Goal: Navigation & Orientation: Understand site structure

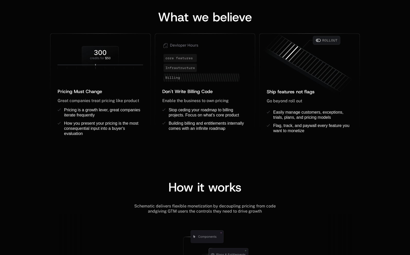
scroll to position [416, 0]
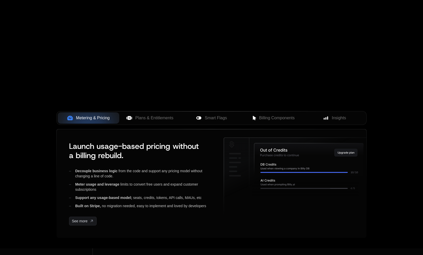
scroll to position [113, 0]
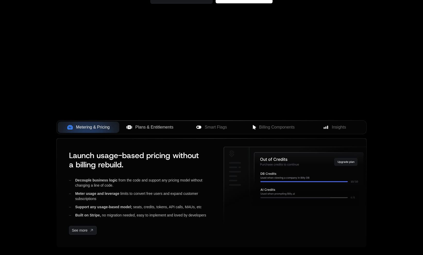
click at [138, 130] on span "Plans & Entitlements" at bounding box center [154, 127] width 38 height 6
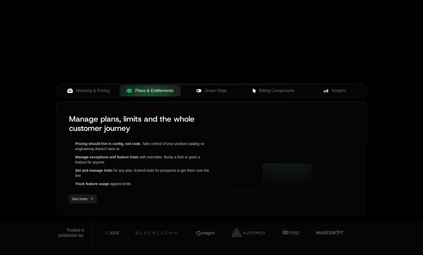
scroll to position [147, 0]
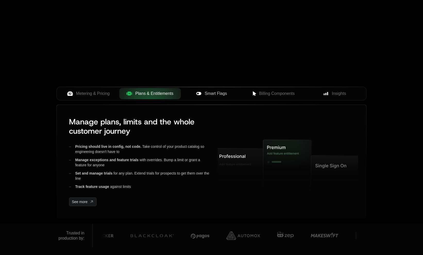
click at [217, 92] on span "Smart Flags" at bounding box center [216, 94] width 22 height 6
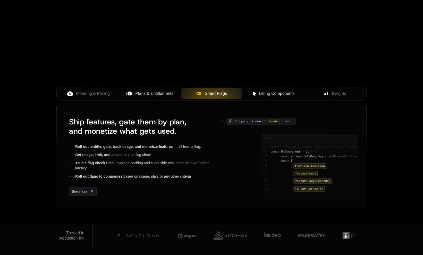
click at [275, 91] on span "Billing Components" at bounding box center [277, 94] width 36 height 6
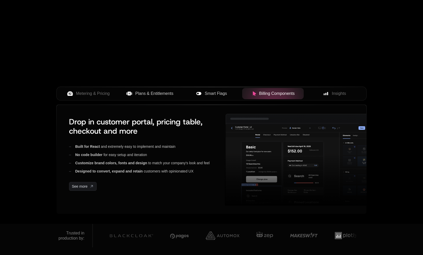
click at [337, 88] on div "Metering & Pricing Plans & Entitlements Smart Flags Billing Components Insights" at bounding box center [211, 94] width 310 height 14
click at [336, 95] on span "Insights" at bounding box center [339, 94] width 14 height 6
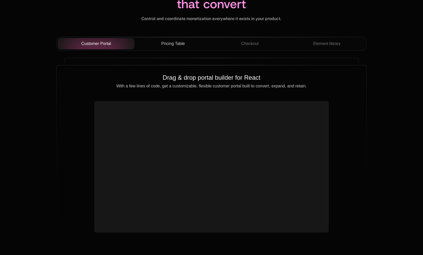
scroll to position [1829, 0]
click at [173, 41] on span "Pricing Table" at bounding box center [172, 43] width 23 height 6
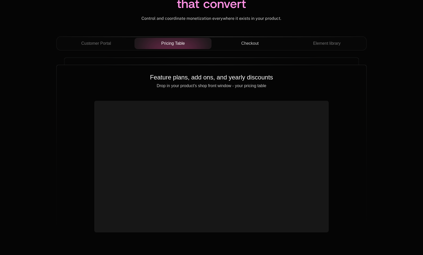
click at [236, 48] on button "Checkout" at bounding box center [249, 43] width 77 height 11
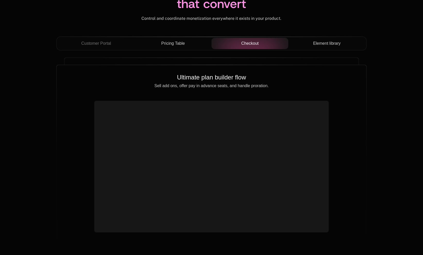
click at [336, 42] on span "Element library" at bounding box center [327, 43] width 28 height 6
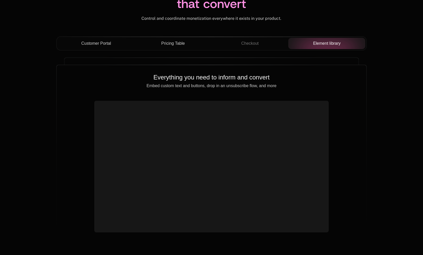
click at [118, 42] on div "Customer Portal" at bounding box center [96, 43] width 69 height 6
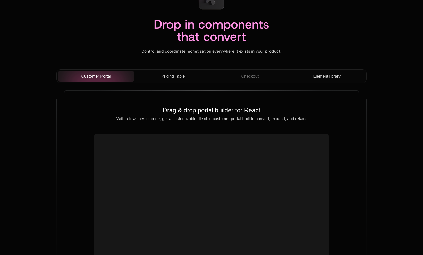
scroll to position [1798, 0]
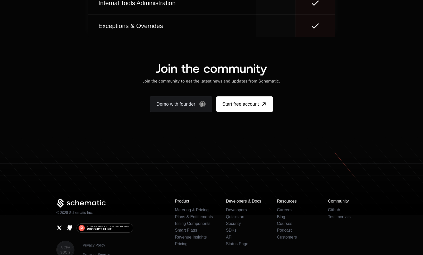
scroll to position [3140, 0]
